Goal: Book appointment/travel/reservation

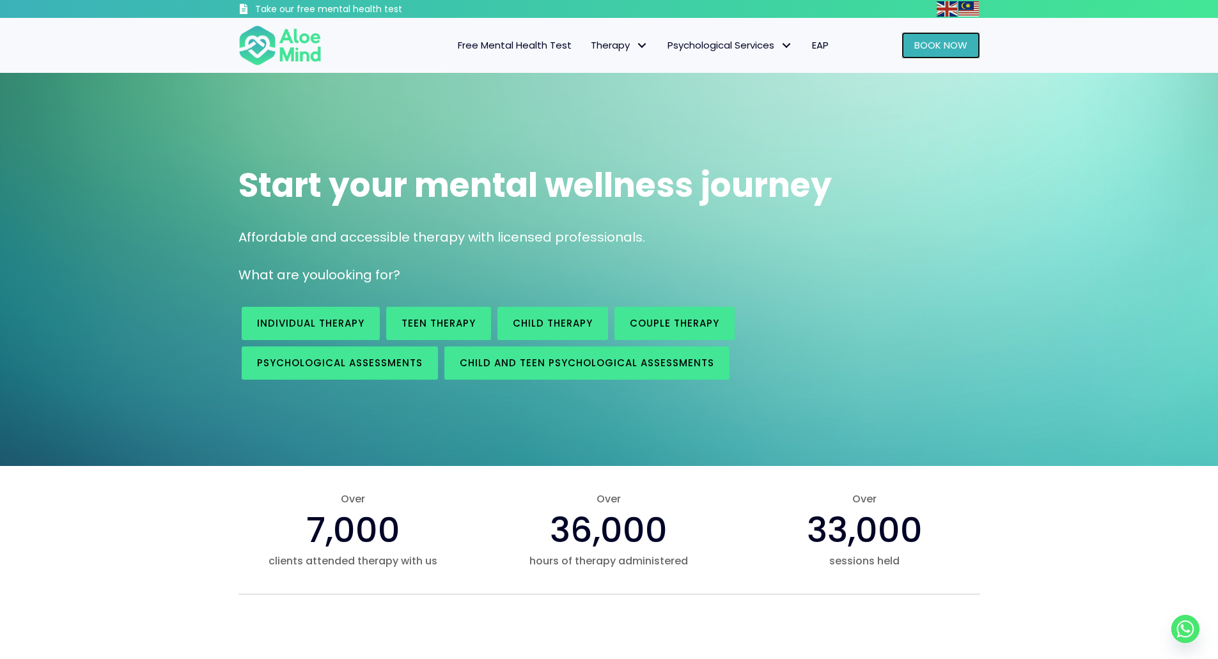
drag, startPoint x: 0, startPoint y: 0, endPoint x: 927, endPoint y: 49, distance: 927.8
click at [927, 49] on span "Book Now" at bounding box center [940, 44] width 53 height 13
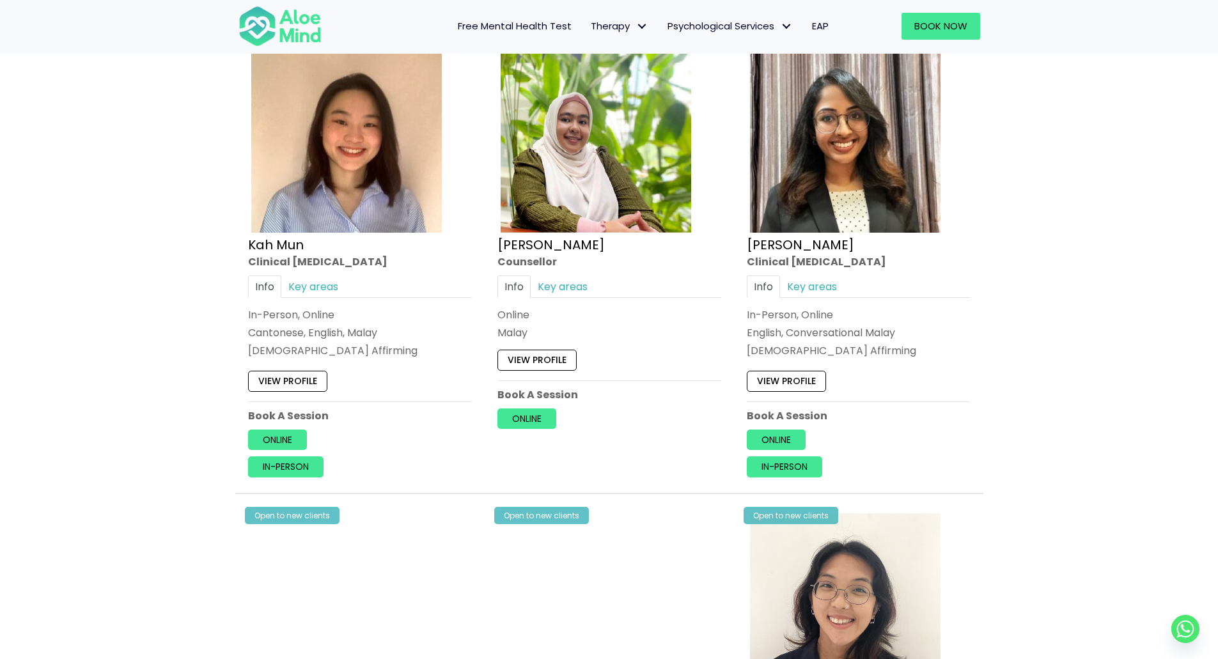
scroll to position [703, 0]
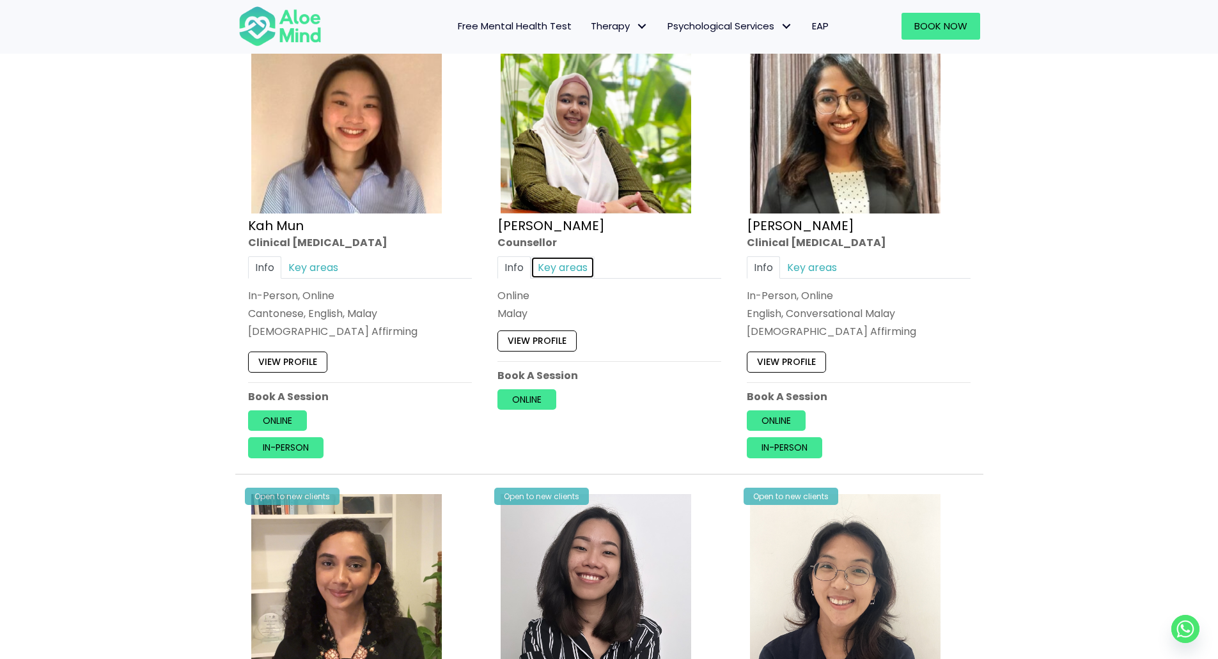
click at [566, 264] on link "Key areas" at bounding box center [563, 267] width 64 height 22
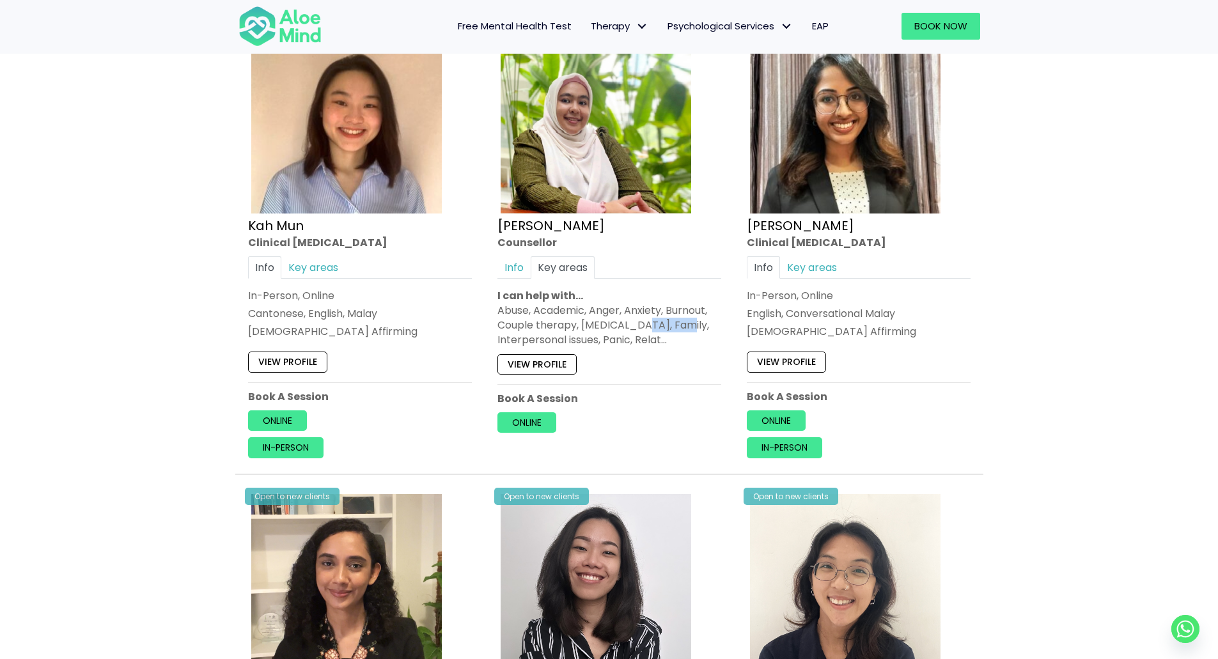
drag, startPoint x: 642, startPoint y: 327, endPoint x: 686, endPoint y: 320, distance: 44.6
click at [686, 320] on div "Abuse, Academic, Anger, Anxiety, Burnout, Couple therapy, [MEDICAL_DATA], Famil…" at bounding box center [609, 325] width 224 height 45
click at [269, 450] on link "In-person" at bounding box center [285, 447] width 75 height 20
